Goal: Information Seeking & Learning: Check status

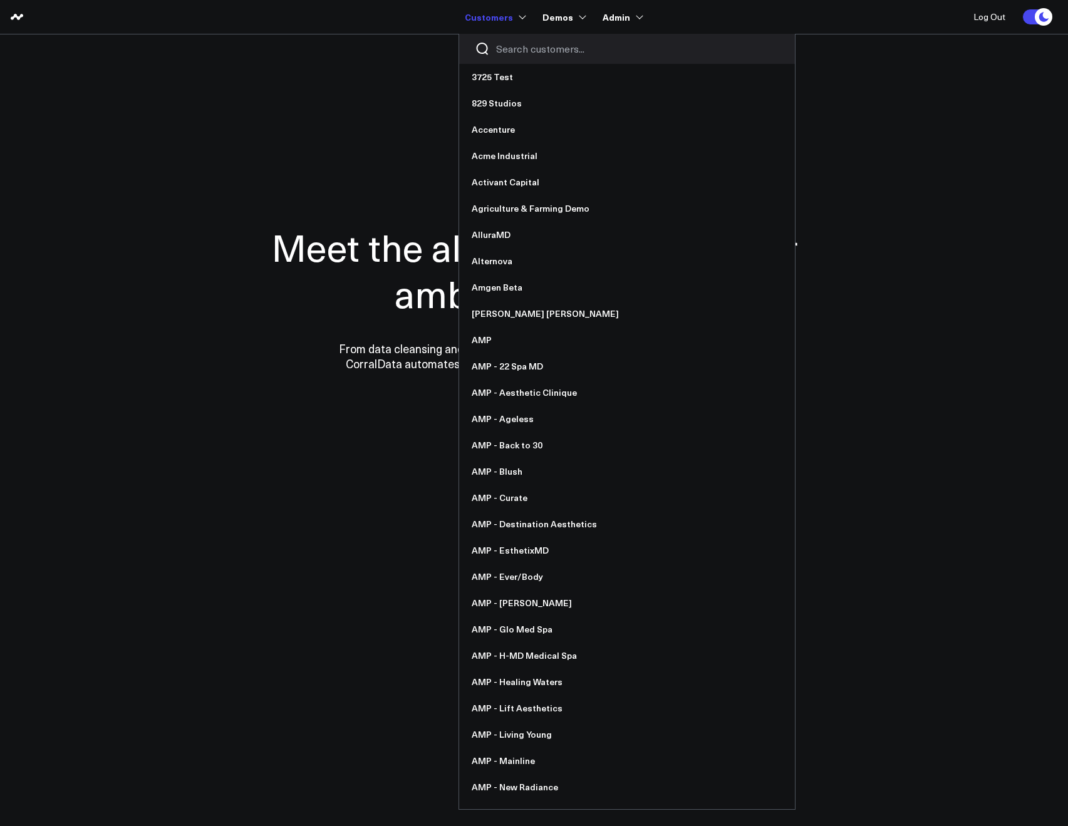
click at [506, 52] on input "Search customers input" at bounding box center [637, 49] width 283 height 14
type input "s"
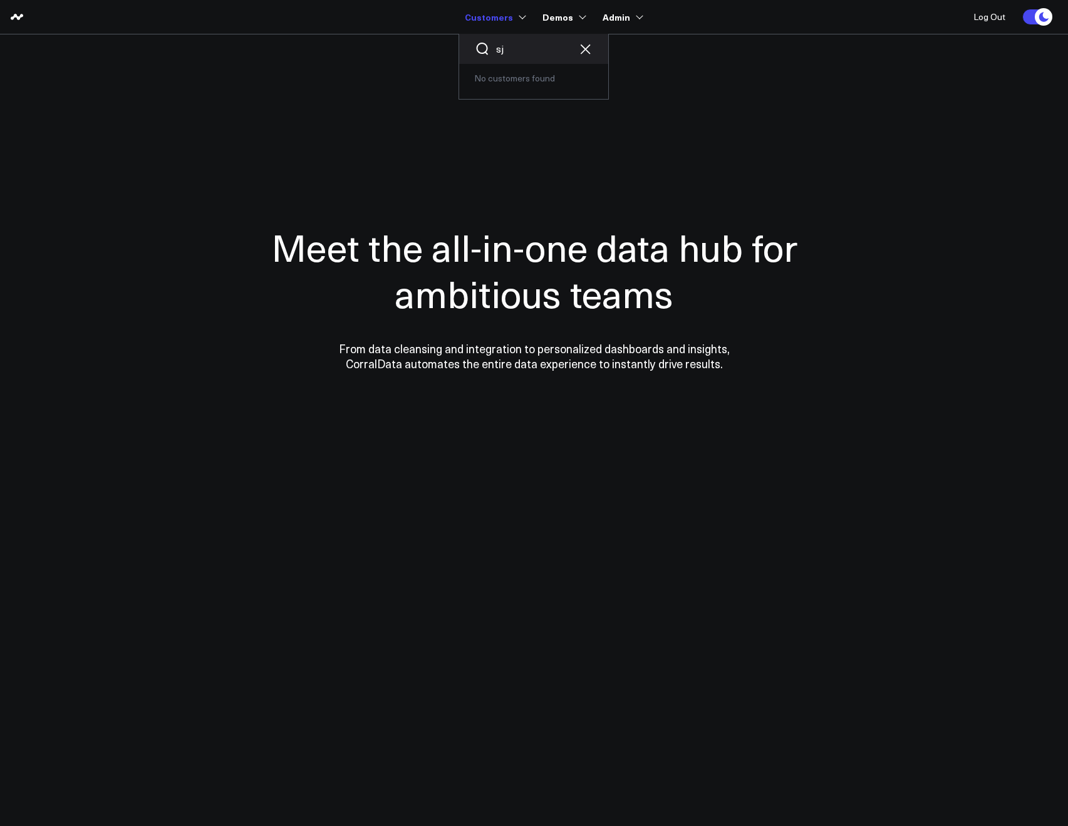
click at [518, 50] on input "sj" at bounding box center [533, 49] width 75 height 14
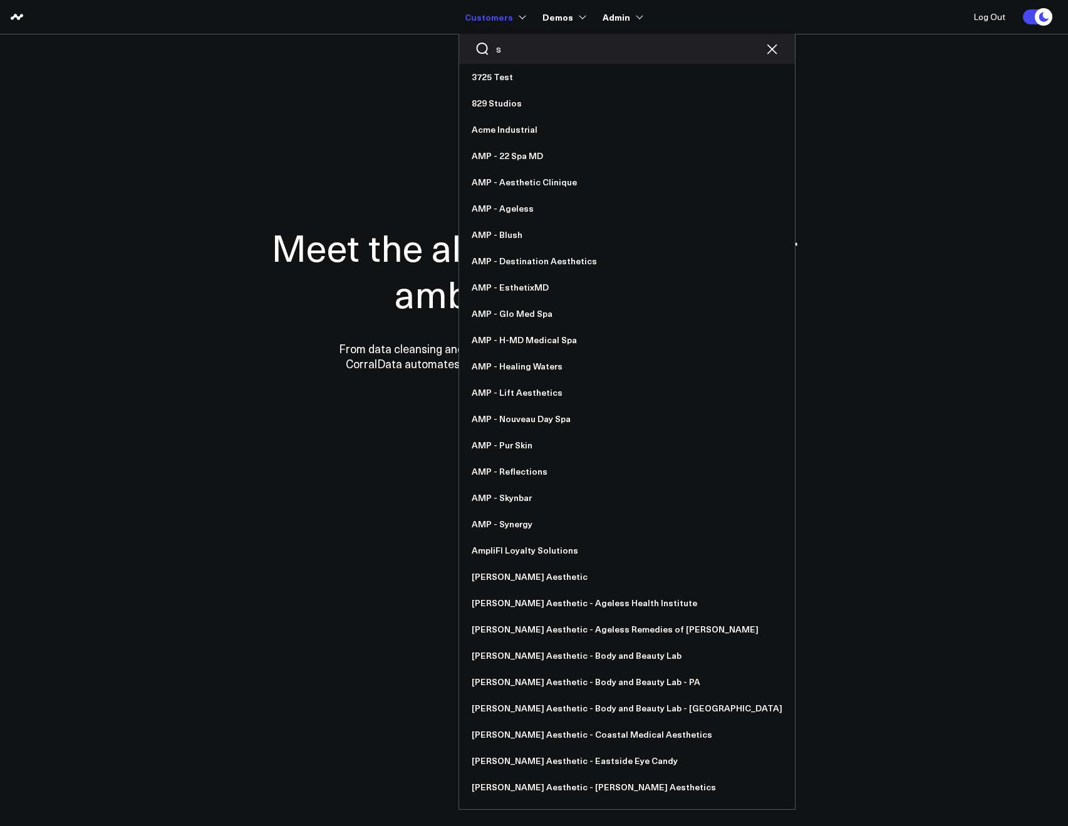
click at [513, 48] on input "s" at bounding box center [627, 49] width 262 height 14
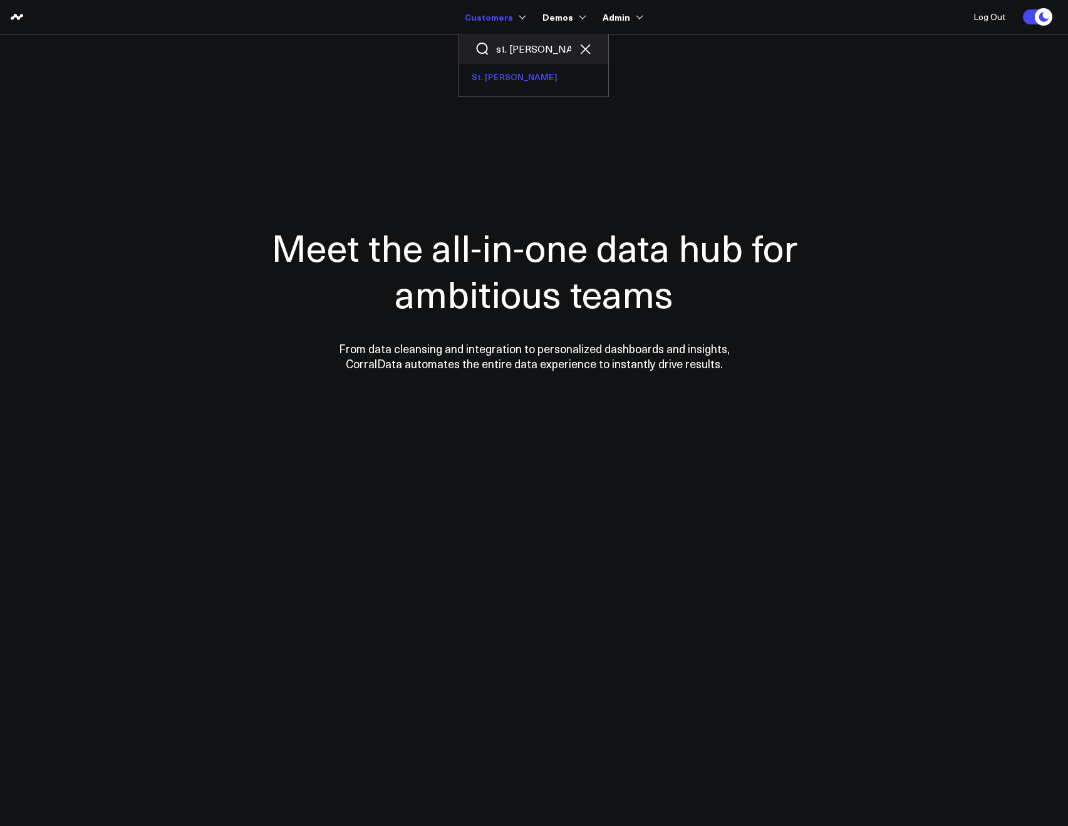
type input "st. jo"
click at [495, 78] on link "St. [PERSON_NAME]" at bounding box center [533, 77] width 149 height 26
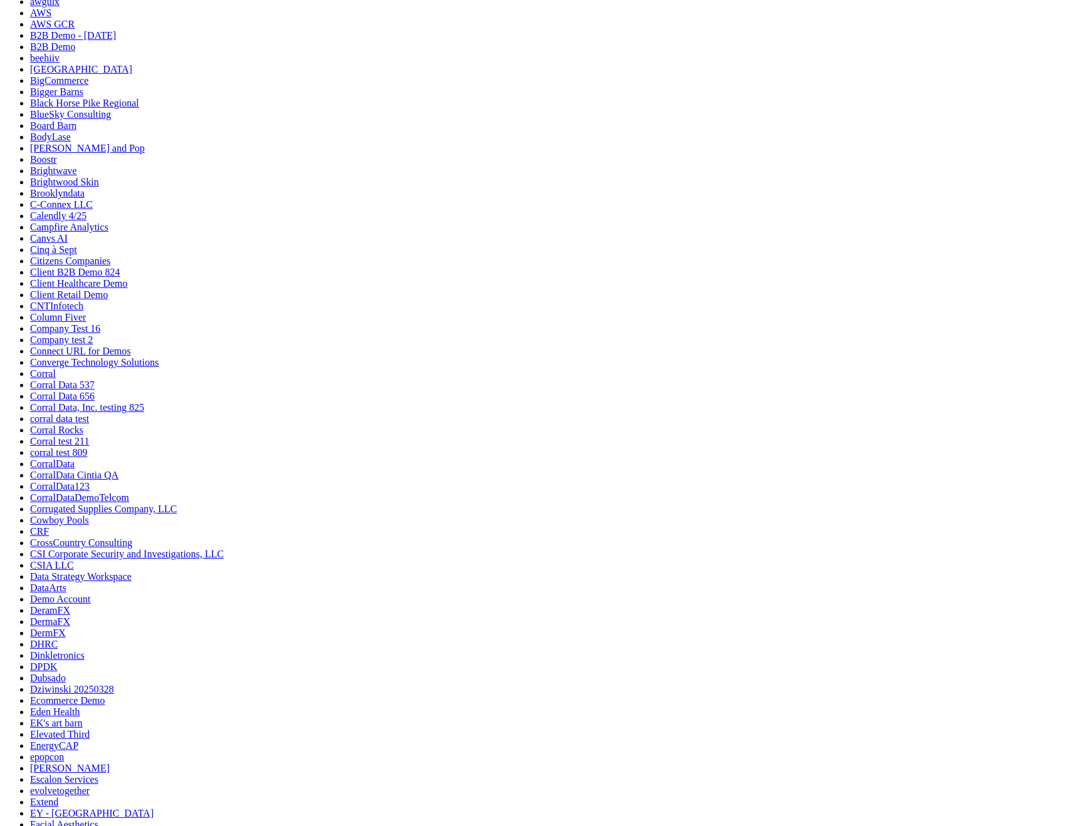
scroll to position [846, 0]
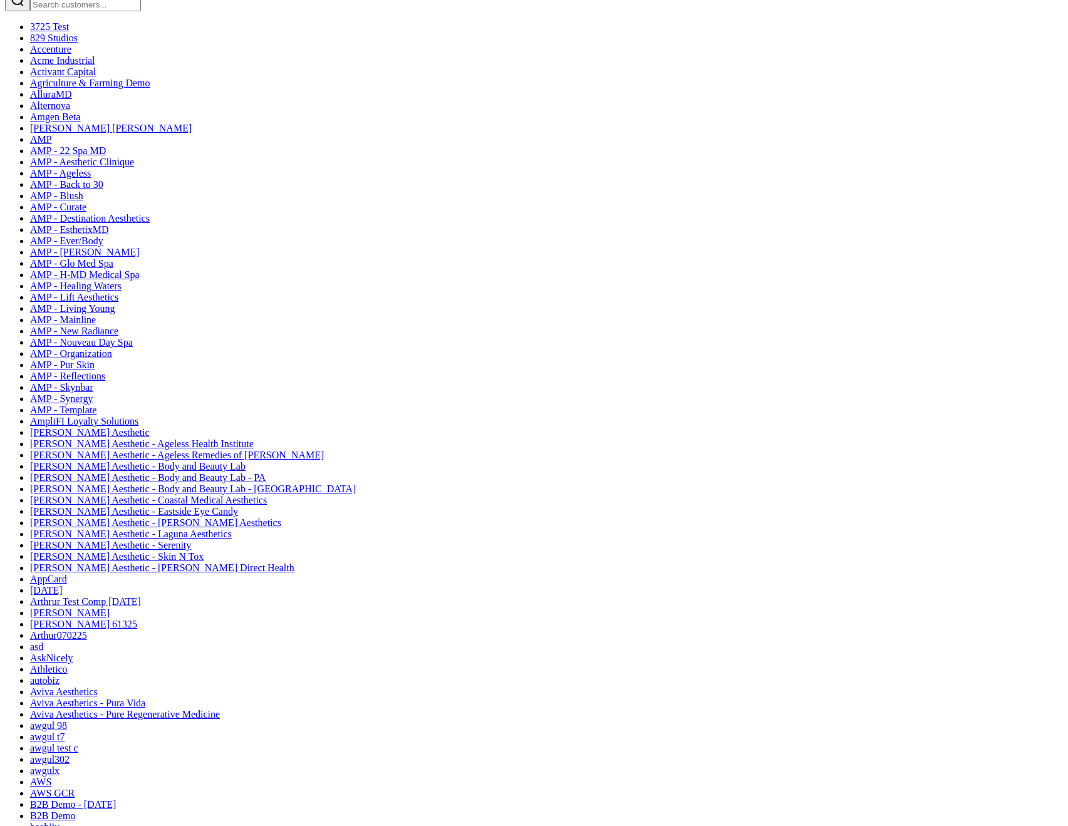
scroll to position [0, 0]
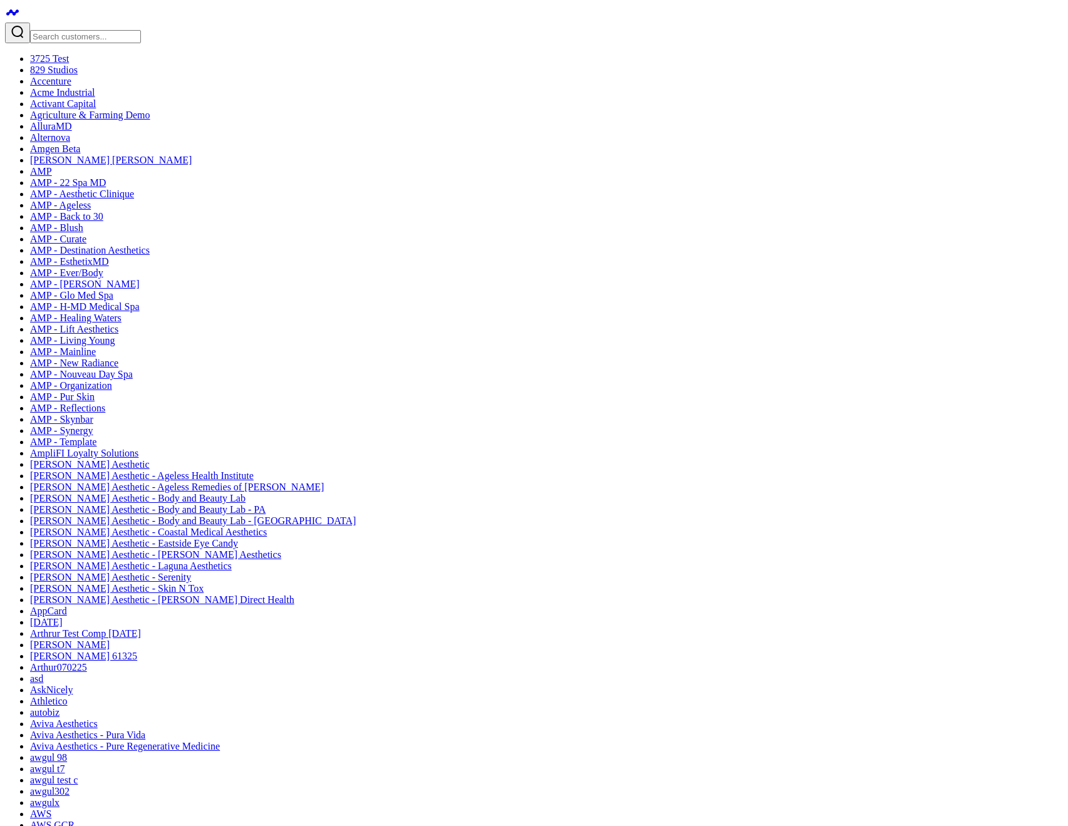
drag, startPoint x: 172, startPoint y: 321, endPoint x: 129, endPoint y: 331, distance: 43.7
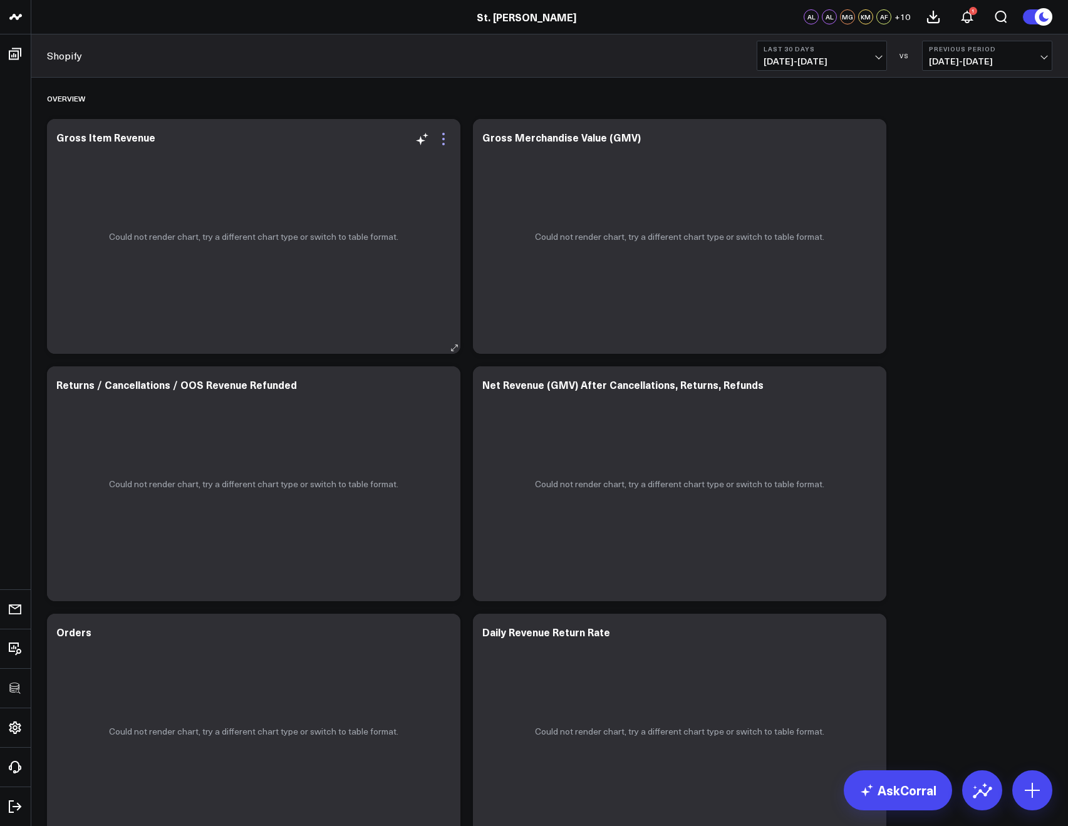
click at [446, 138] on icon at bounding box center [443, 138] width 15 height 15
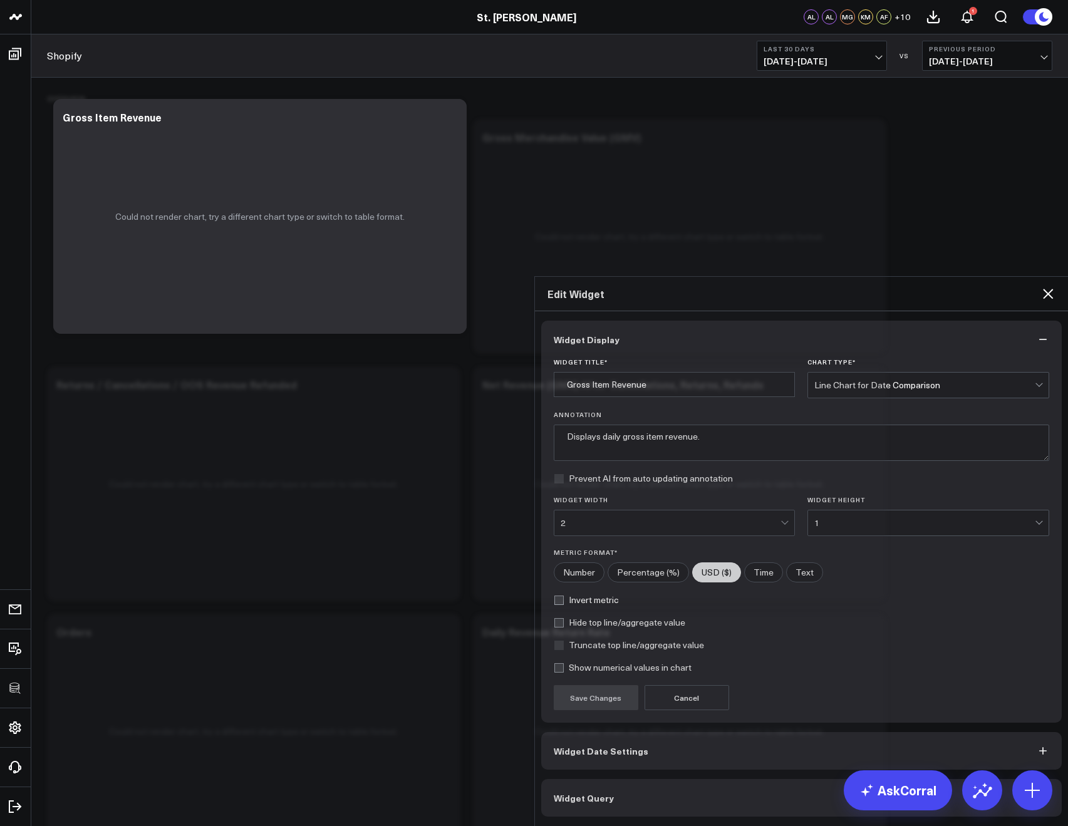
click at [579, 793] on span "Widget Query" at bounding box center [584, 798] width 60 height 10
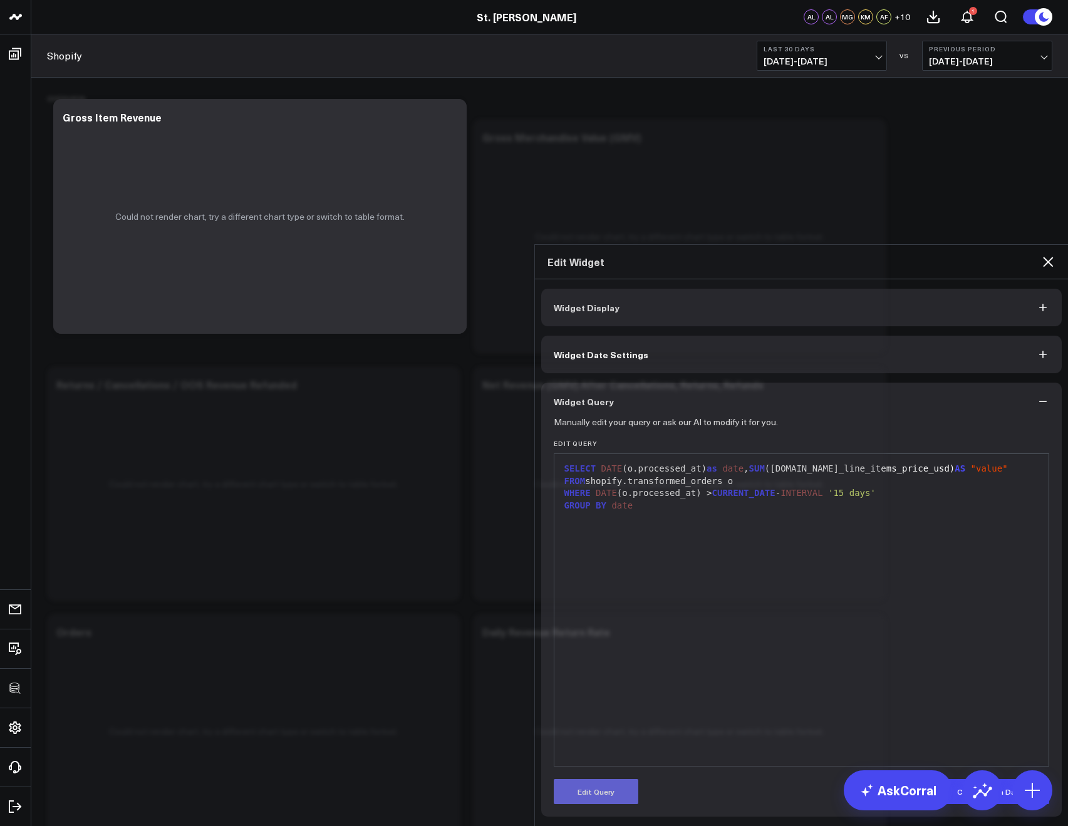
click at [581, 779] on button "Edit Query" at bounding box center [596, 791] width 85 height 25
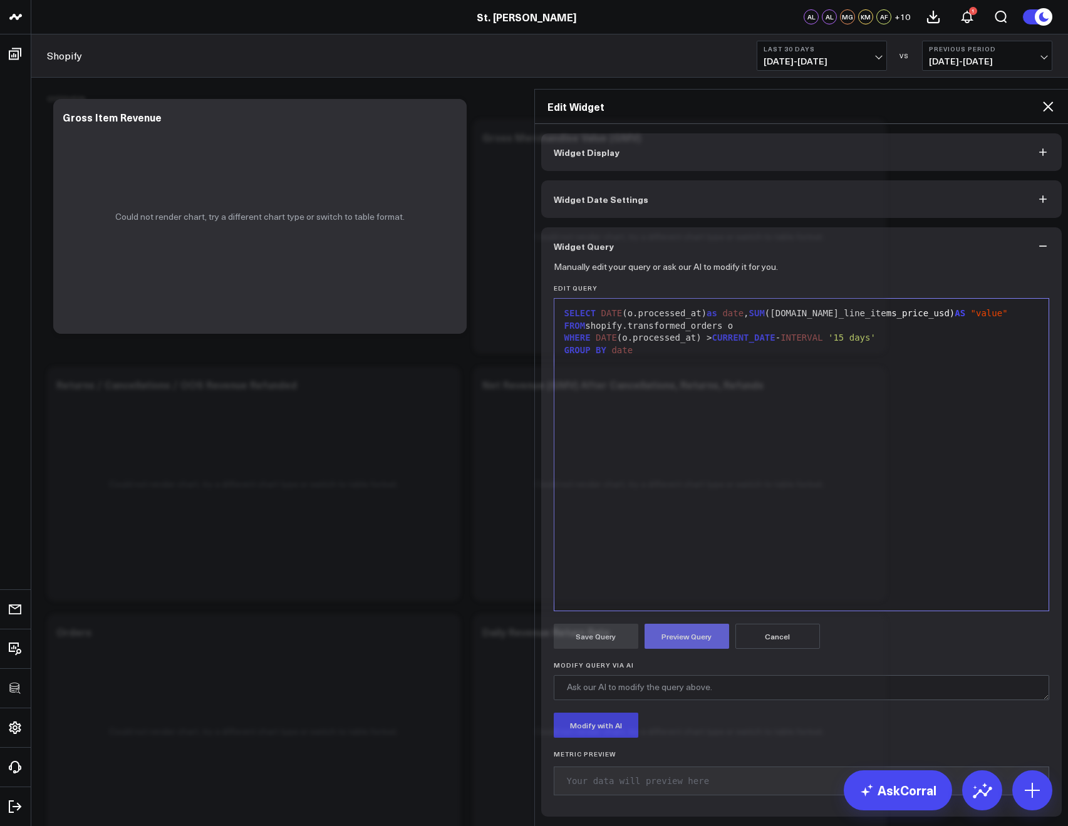
click at [666, 624] on button "Preview Query" at bounding box center [686, 636] width 85 height 25
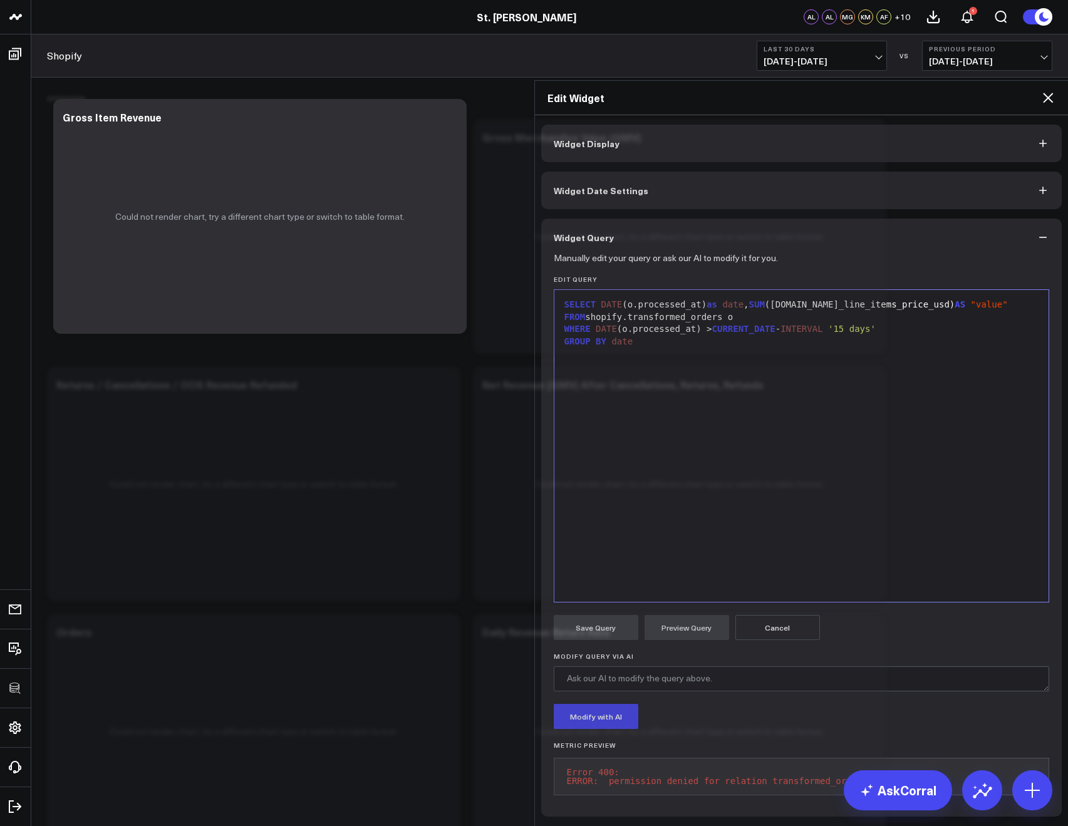
click at [1044, 90] on icon at bounding box center [1047, 97] width 15 height 15
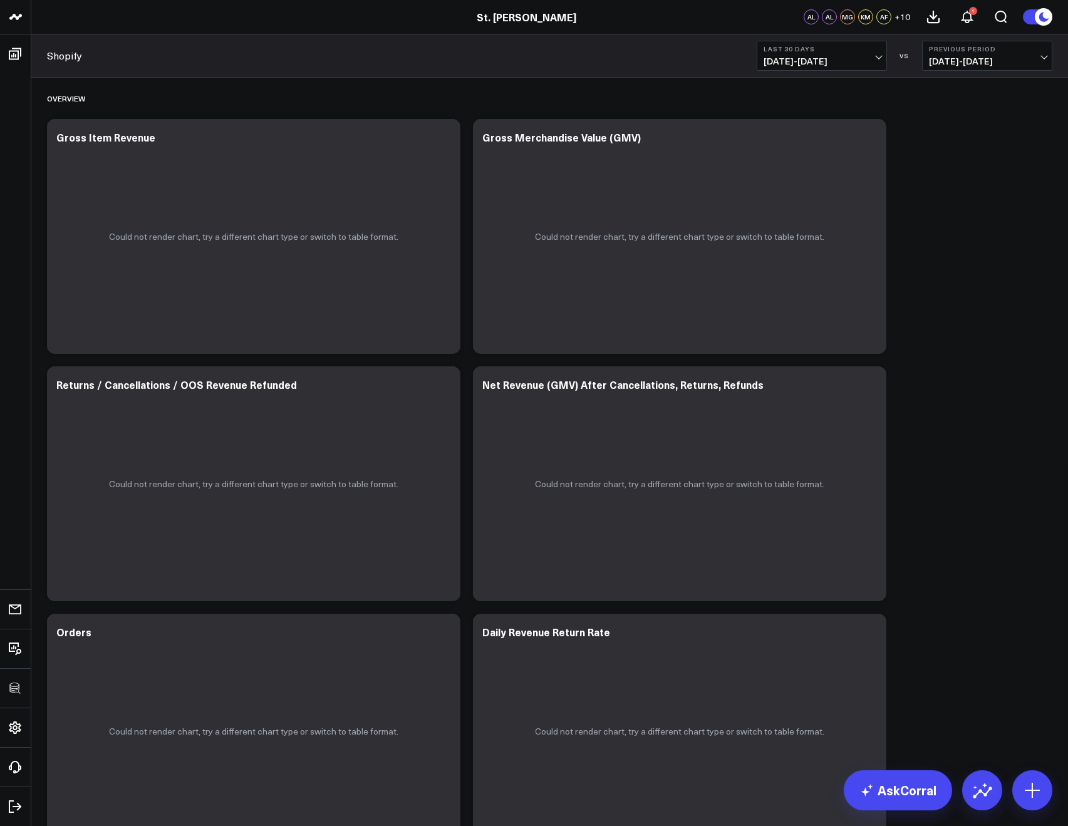
click at [518, 26] on header "3725 Test 829 Studios Accenture Acme Industrial Activant Capital Agriculture & …" at bounding box center [534, 17] width 1068 height 34
click at [515, 23] on link "St. [PERSON_NAME]" at bounding box center [527, 17] width 100 height 14
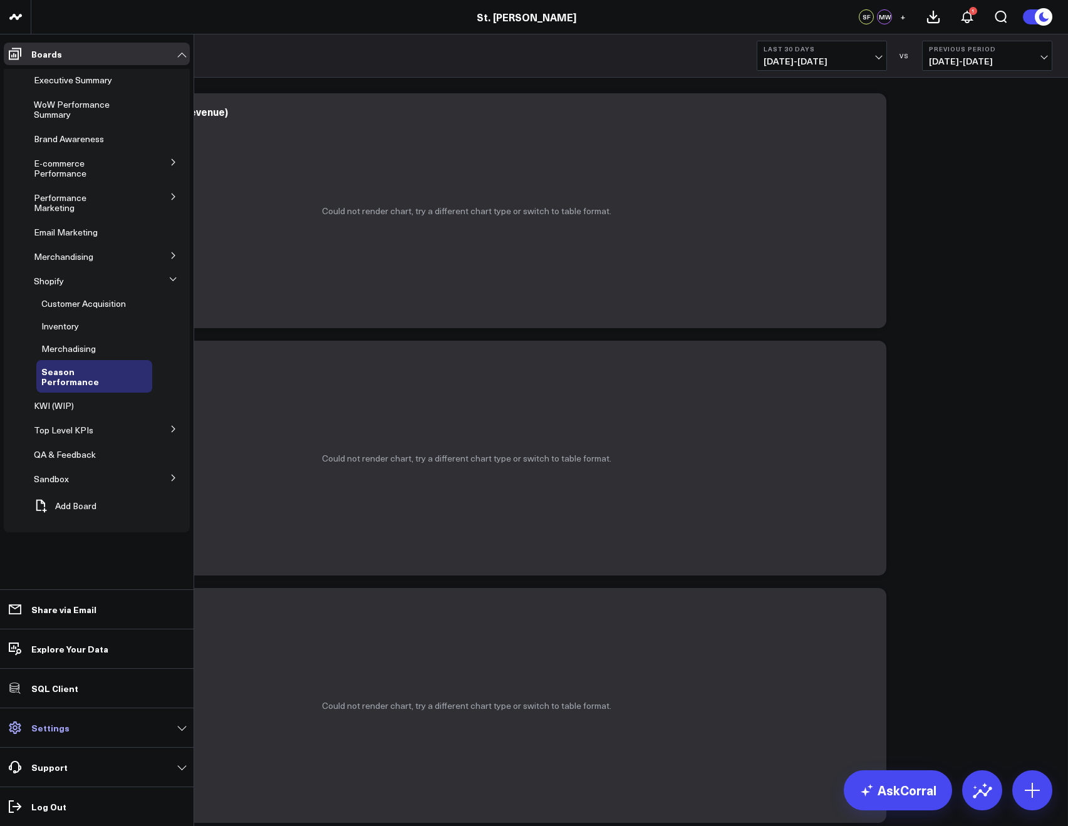
click at [72, 728] on link "Settings" at bounding box center [97, 727] width 186 height 23
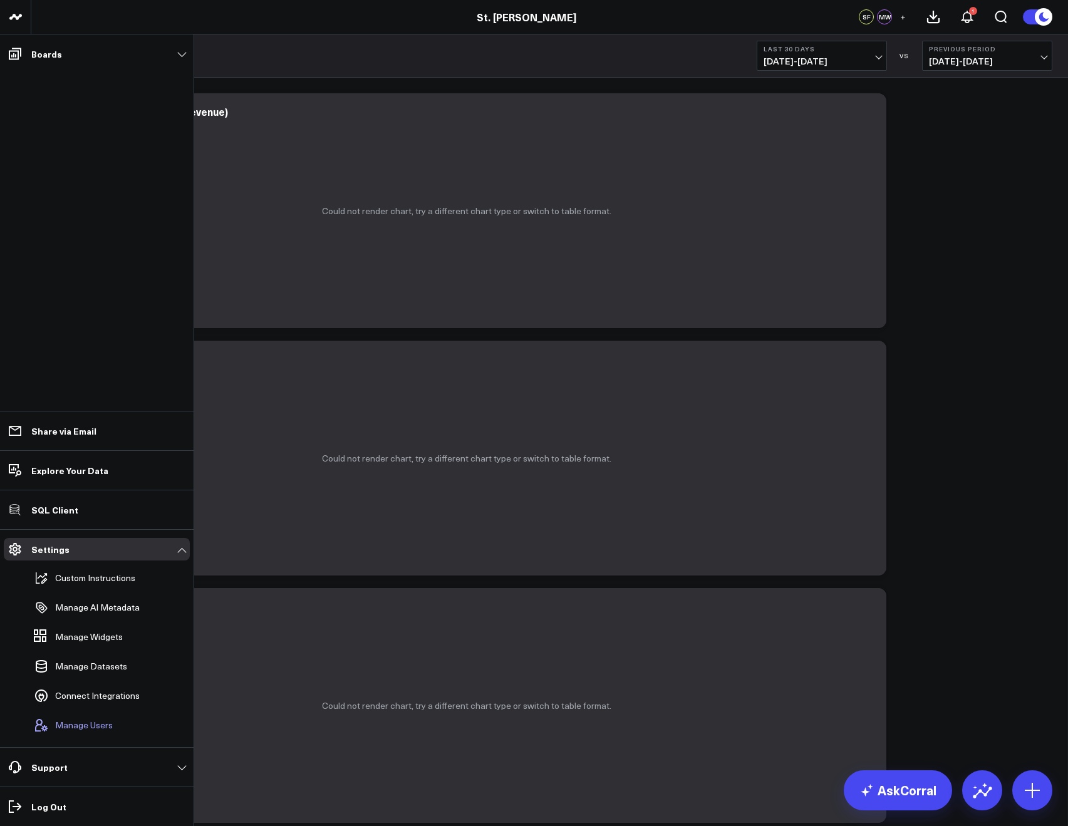
click at [71, 722] on span "Manage Users" at bounding box center [84, 725] width 58 height 10
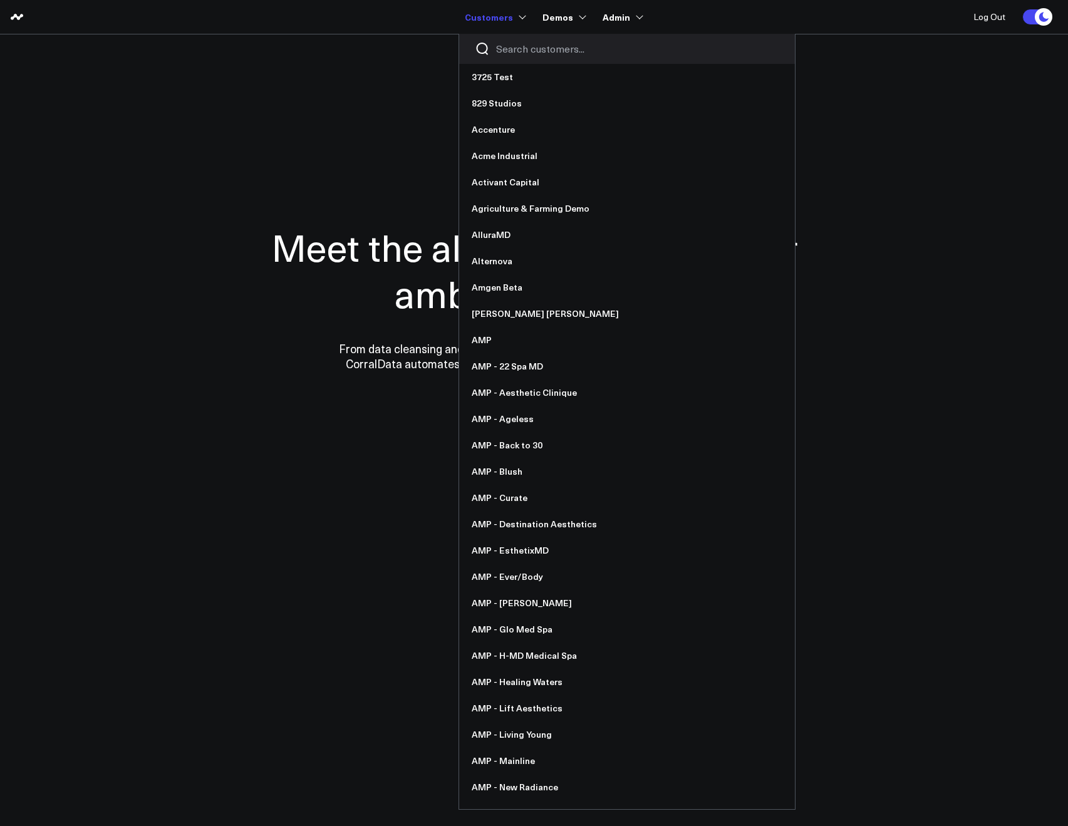
click at [501, 44] on input "Search customers input" at bounding box center [637, 49] width 283 height 14
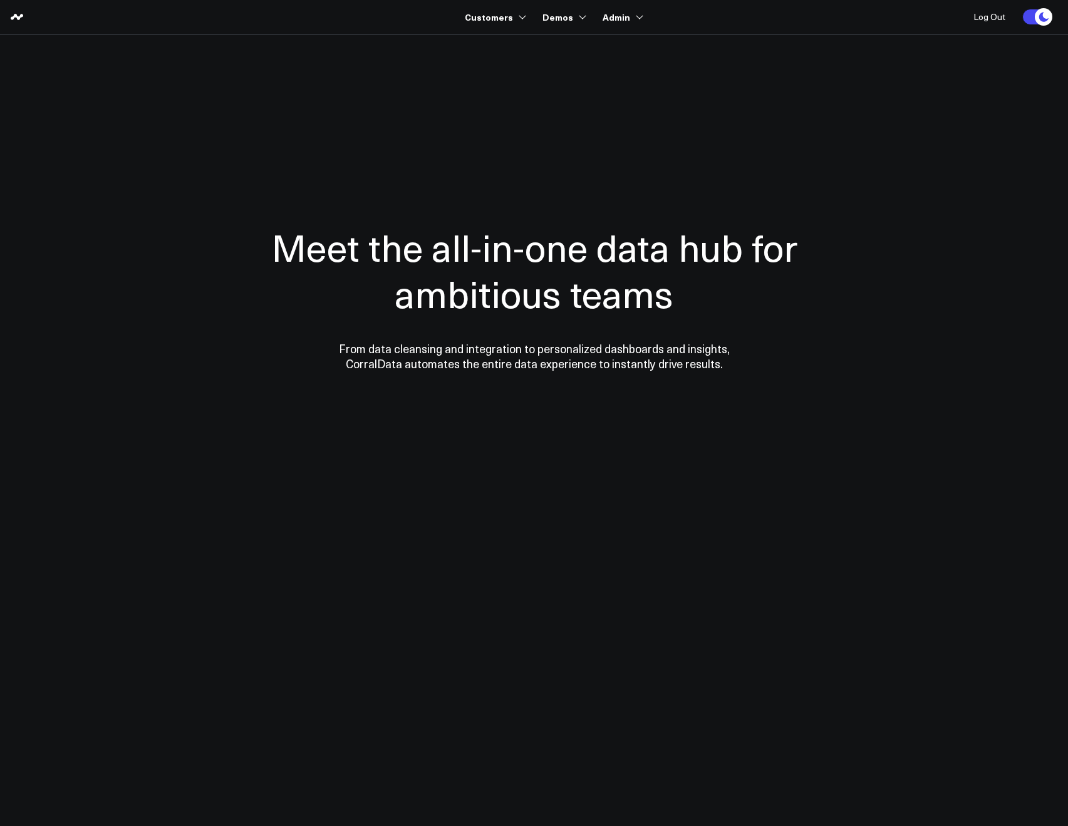
type input "amp -"
click at [529, 49] on input "amp -o" at bounding box center [533, 49] width 75 height 14
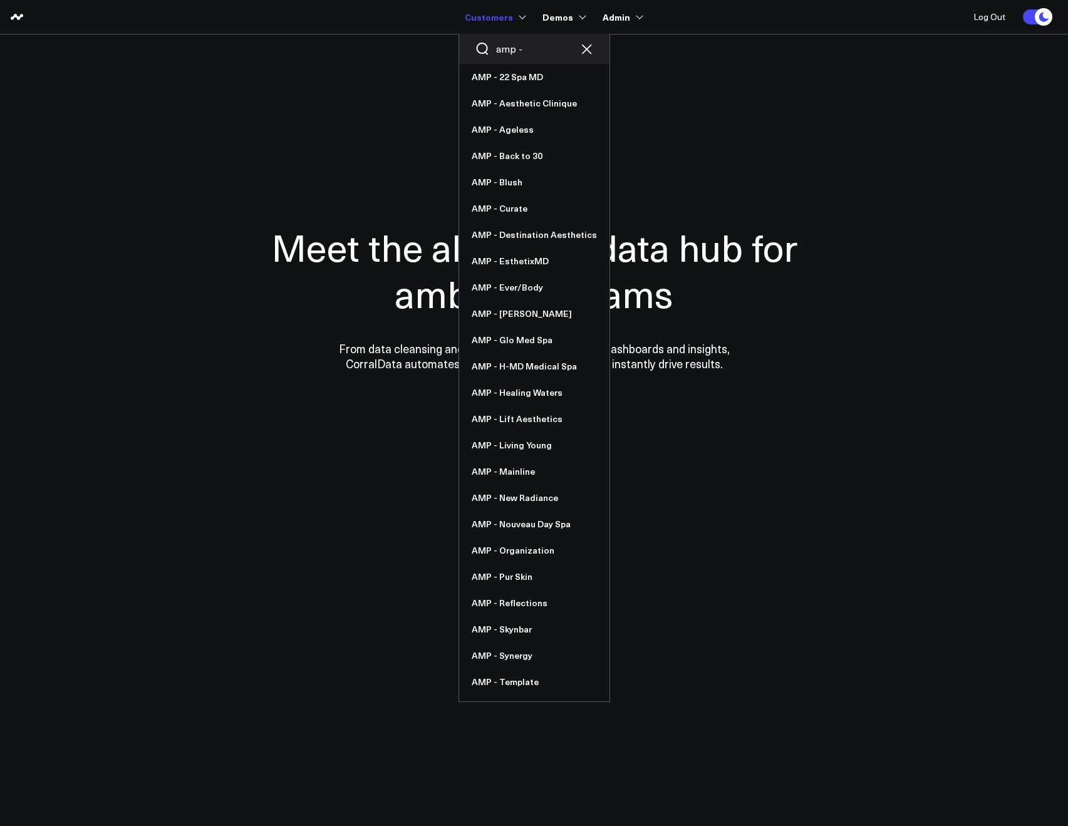
click at [533, 50] on input "amp -" at bounding box center [534, 49] width 76 height 14
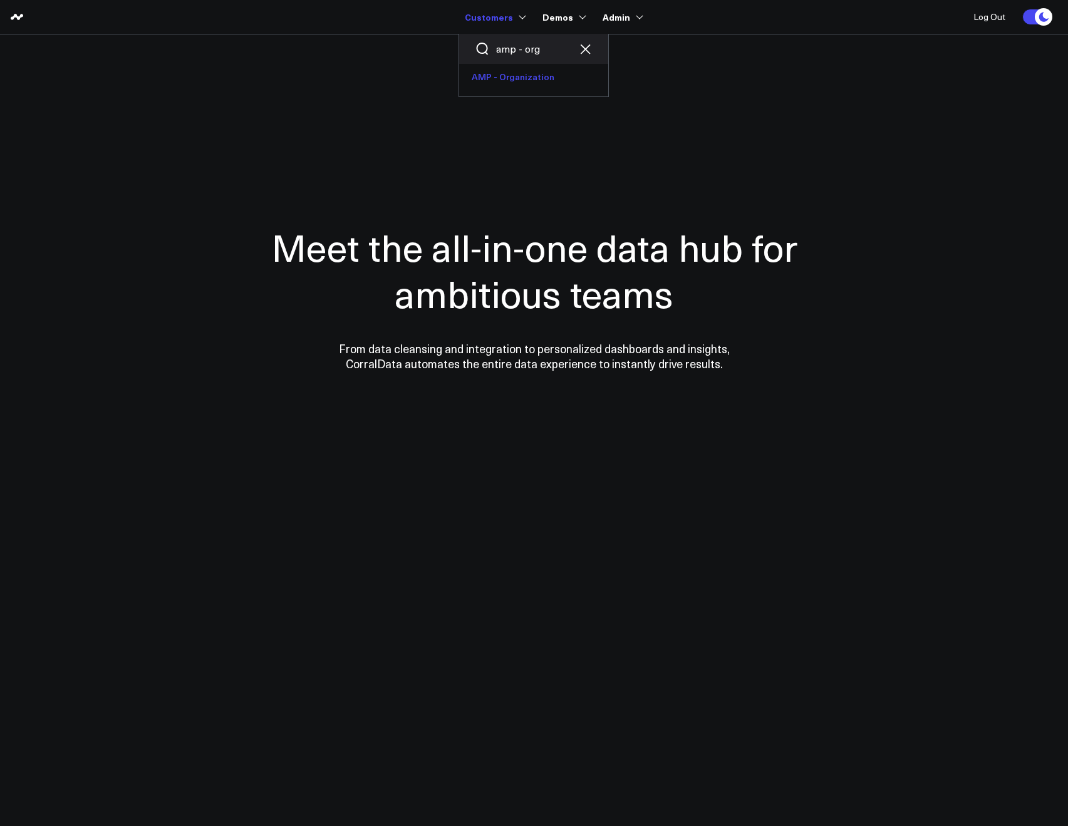
type input "amp - org"
click at [532, 72] on link "AMP - Organization" at bounding box center [533, 77] width 149 height 26
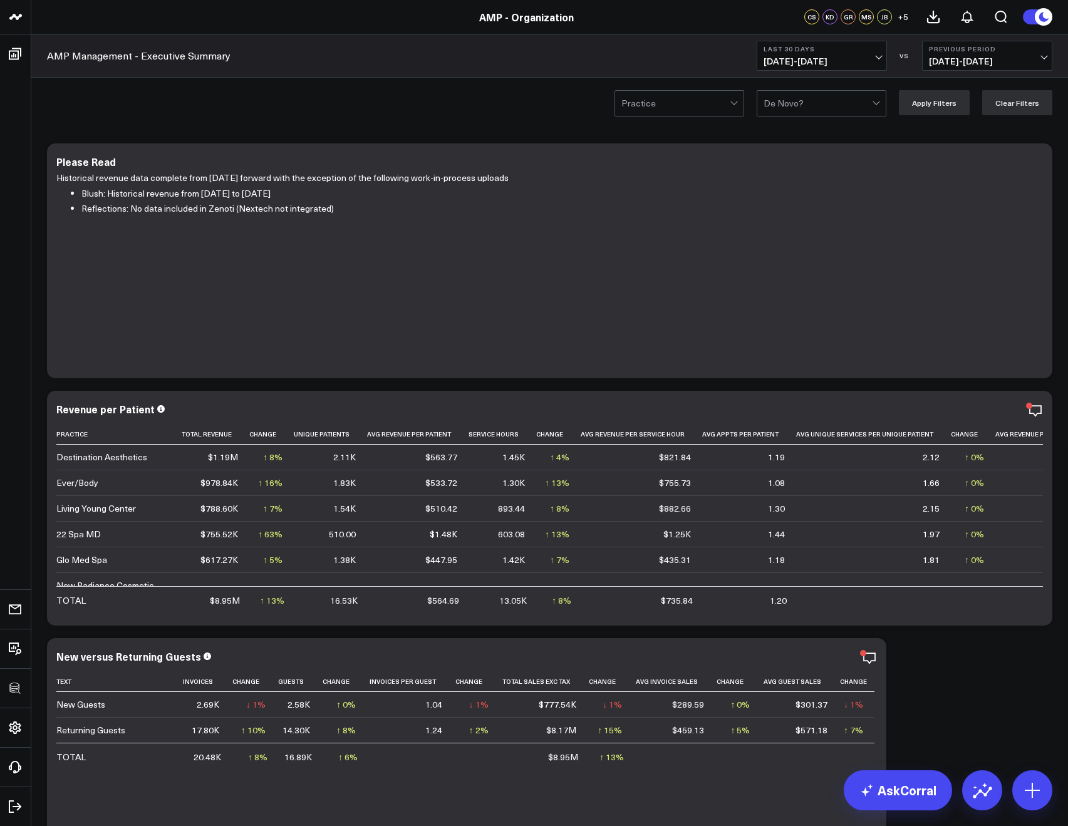
click at [770, 58] on span "08/25/25 - 09/23/25" at bounding box center [821, 61] width 116 height 10
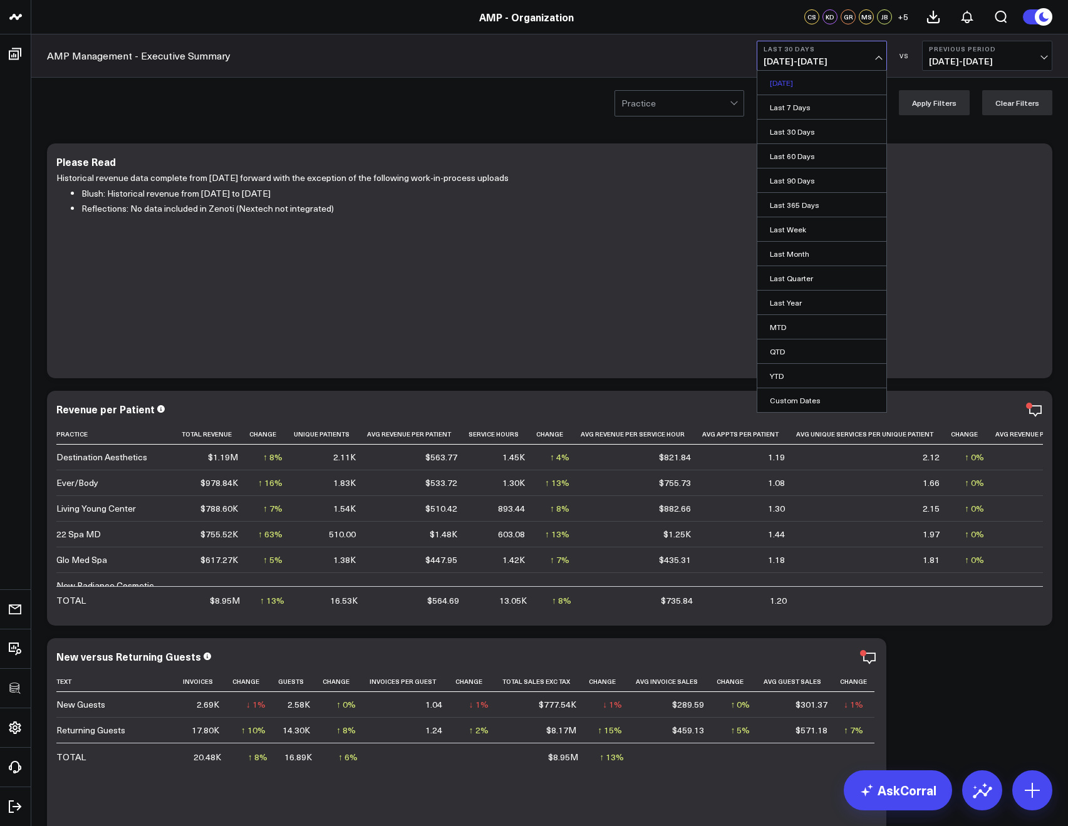
click at [788, 83] on link "[DATE]" at bounding box center [821, 83] width 129 height 24
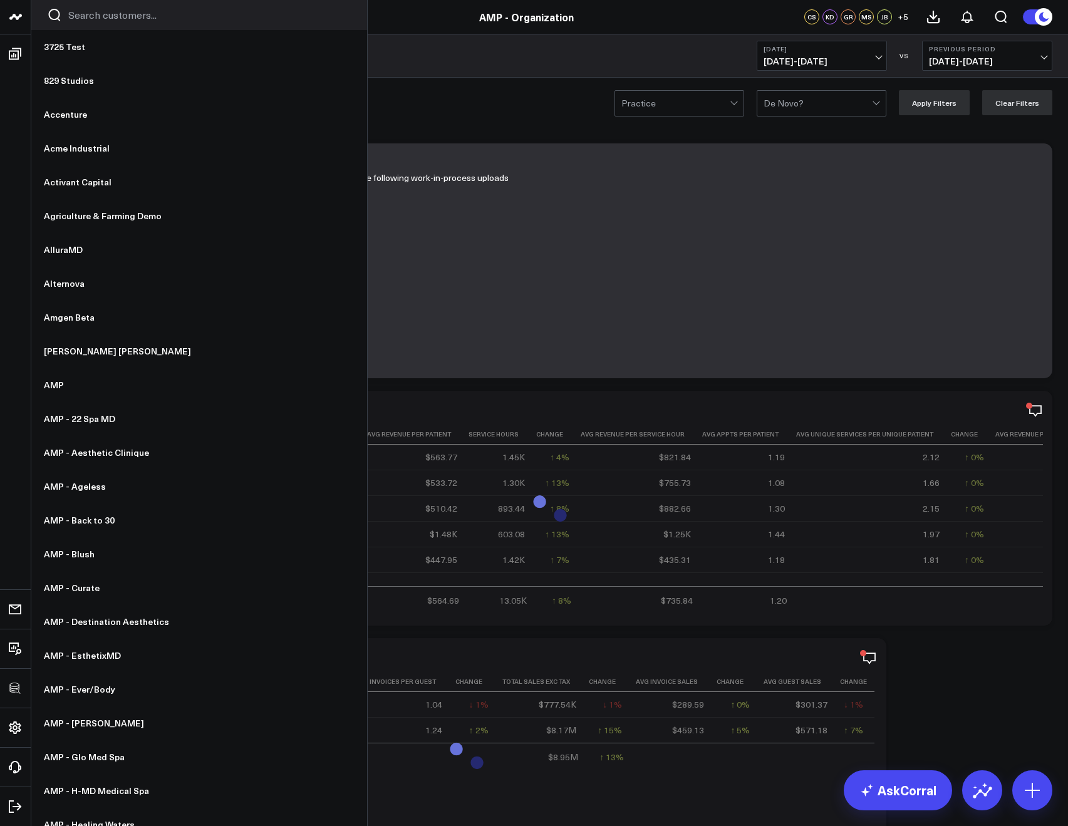
click at [83, 21] on input "Search customers input" at bounding box center [209, 15] width 283 height 14
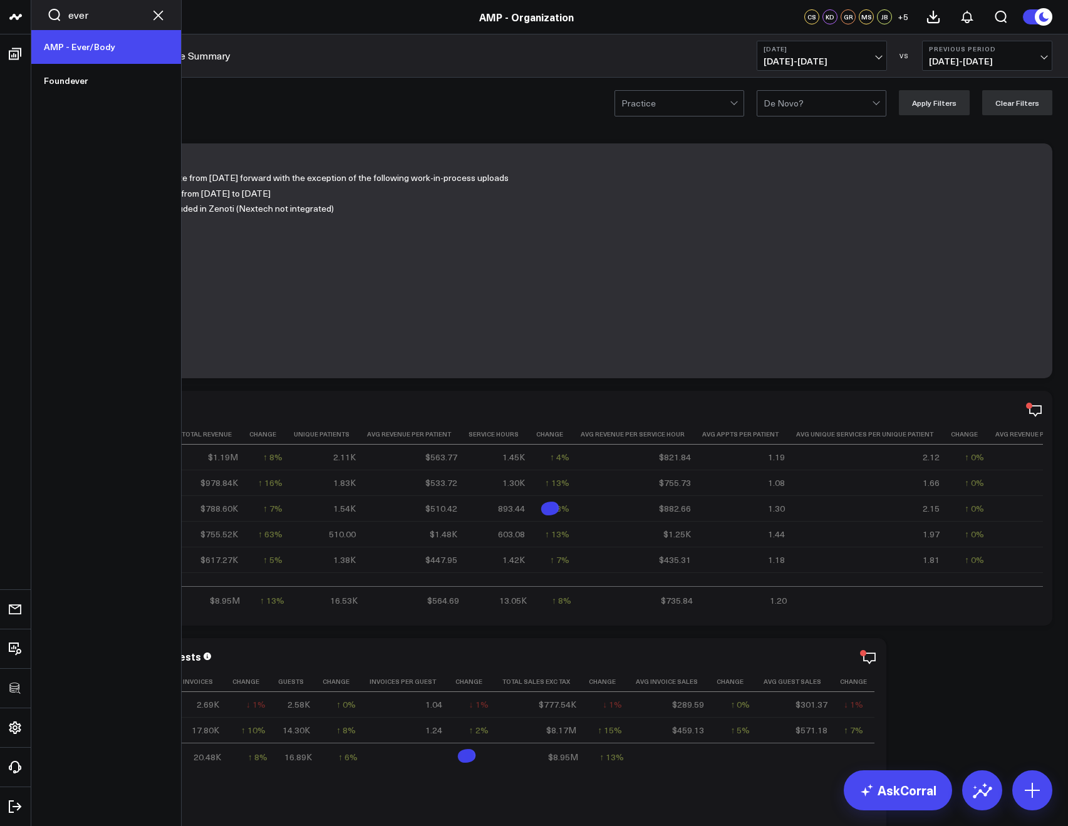
type input "ever"
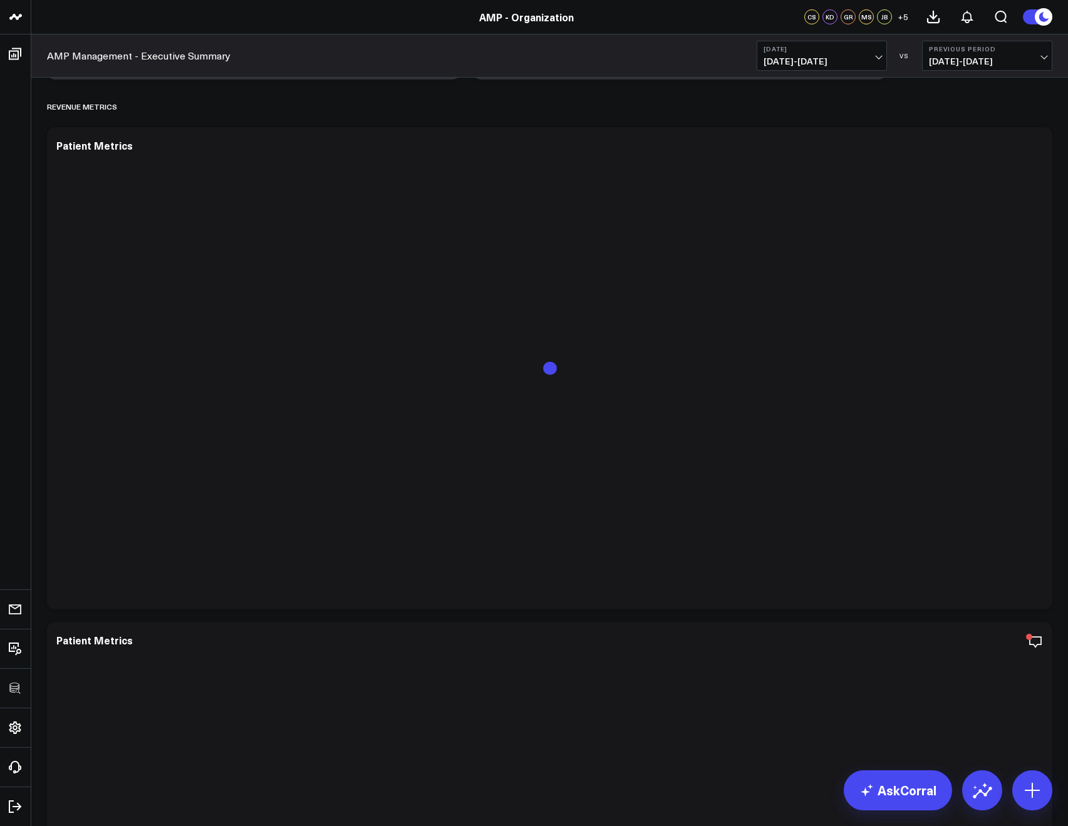
scroll to position [2441, 0]
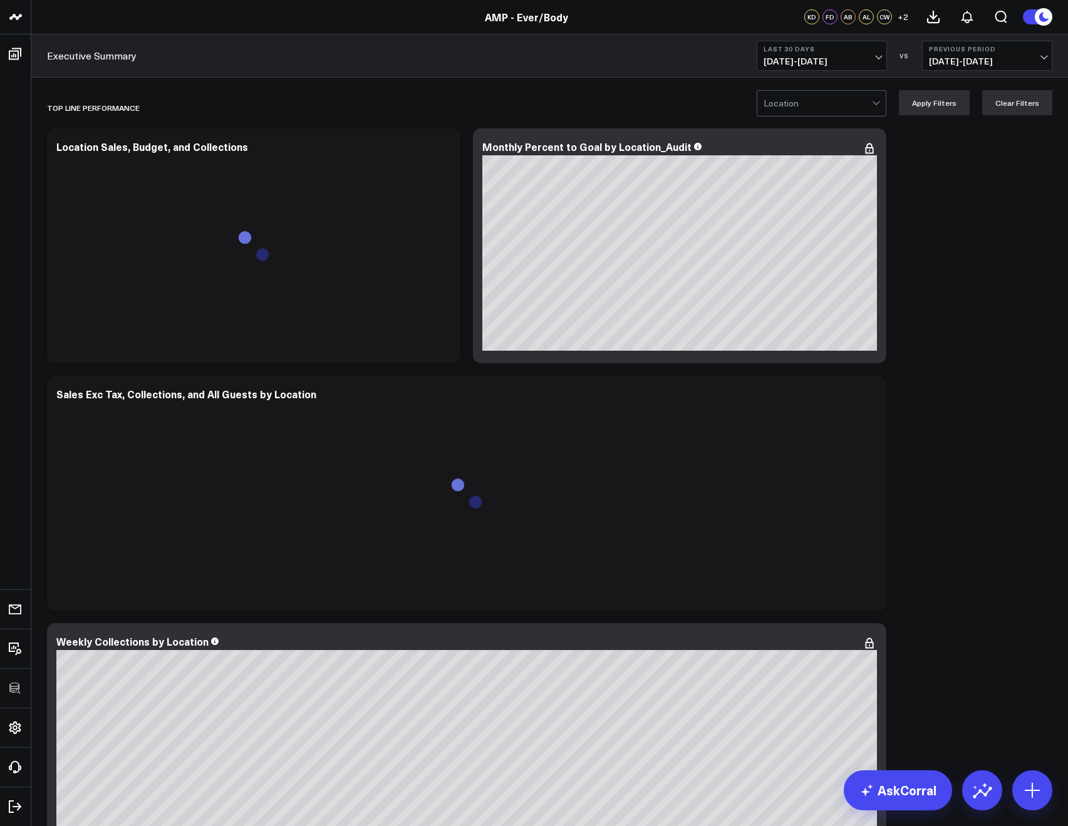
click at [796, 41] on button "Last 30 Days [DATE] - [DATE]" at bounding box center [821, 56] width 130 height 30
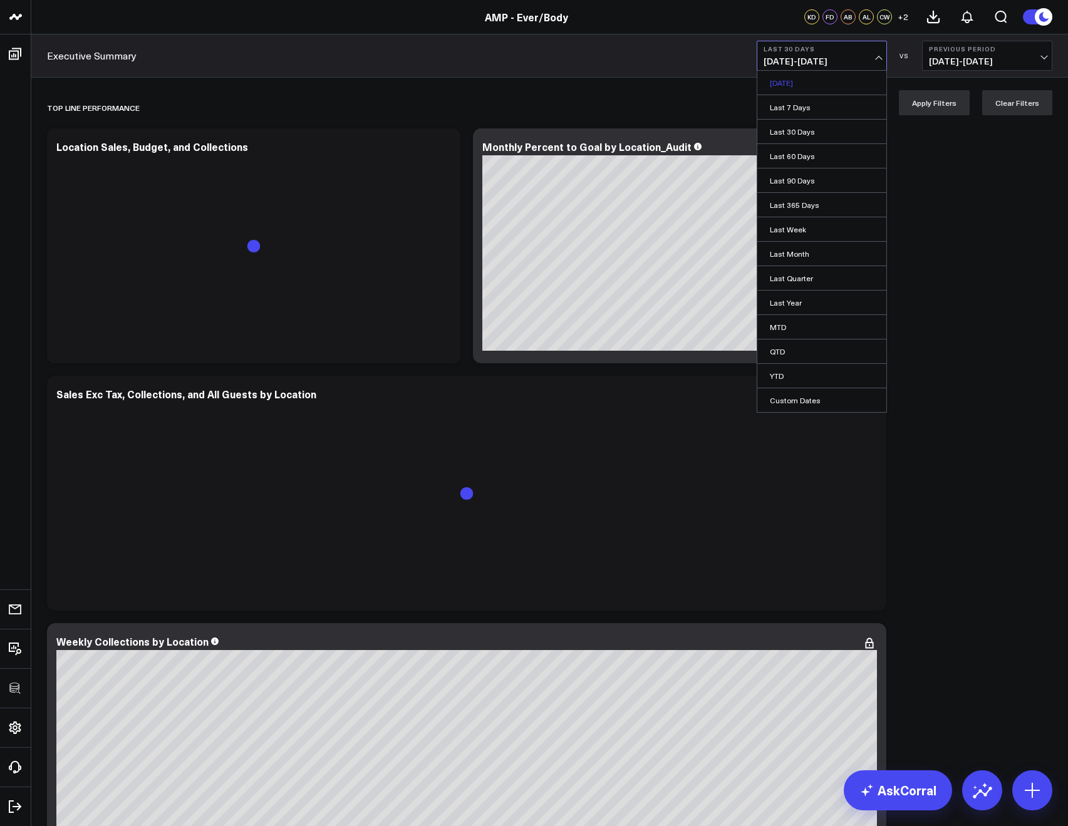
click at [789, 76] on link "[DATE]" at bounding box center [821, 83] width 129 height 24
